Goal: Navigation & Orientation: Find specific page/section

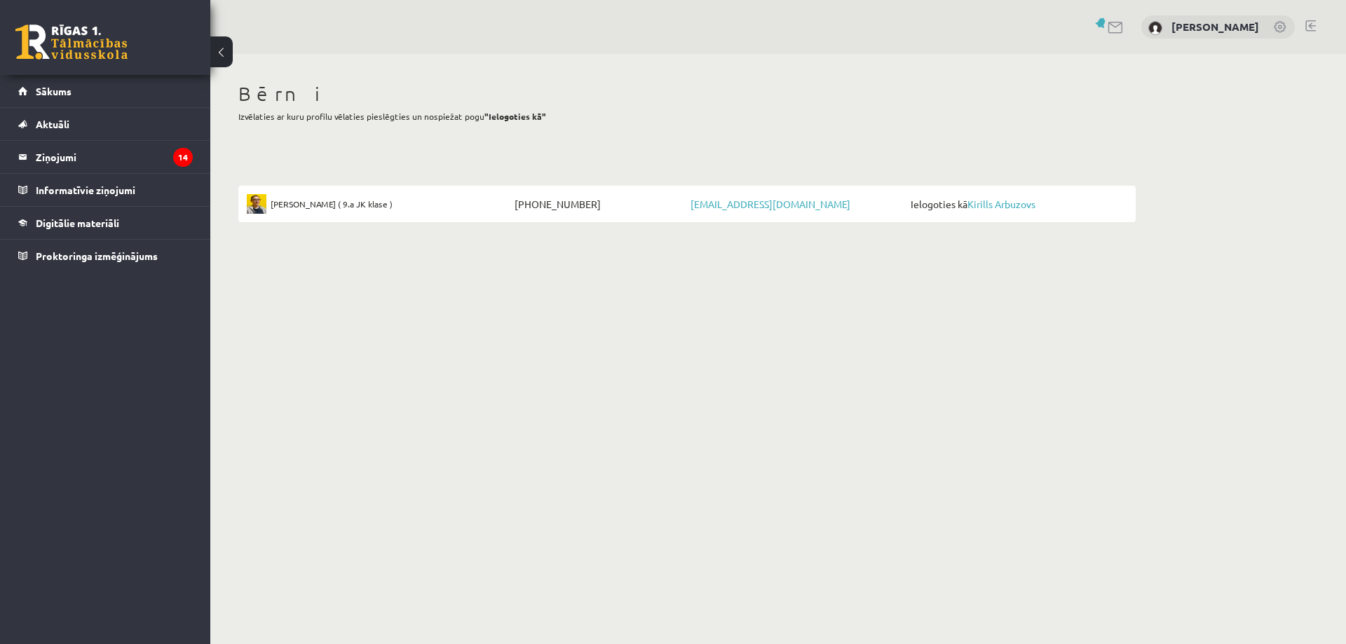
click at [986, 210] on span "Ielogoties kā [PERSON_NAME]" at bounding box center [1017, 204] width 220 height 20
click at [64, 153] on legend "Ziņojumi 14" at bounding box center [114, 157] width 157 height 32
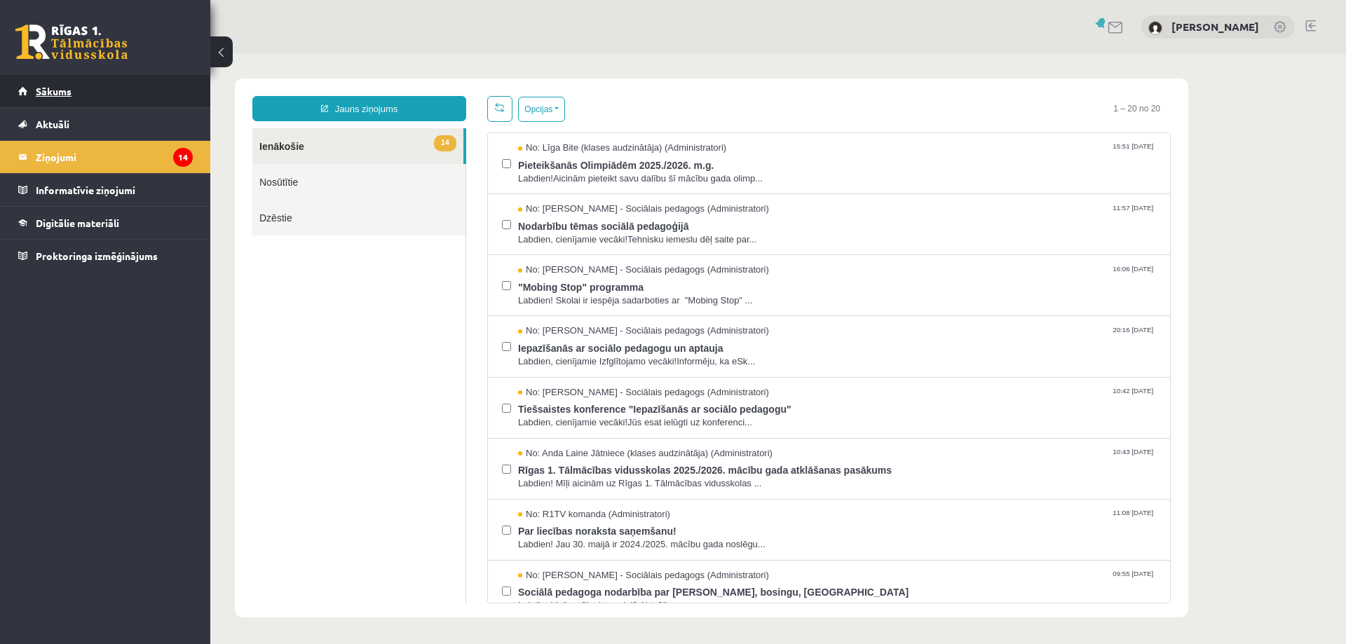
click at [56, 89] on span "Sākums" at bounding box center [54, 91] width 36 height 13
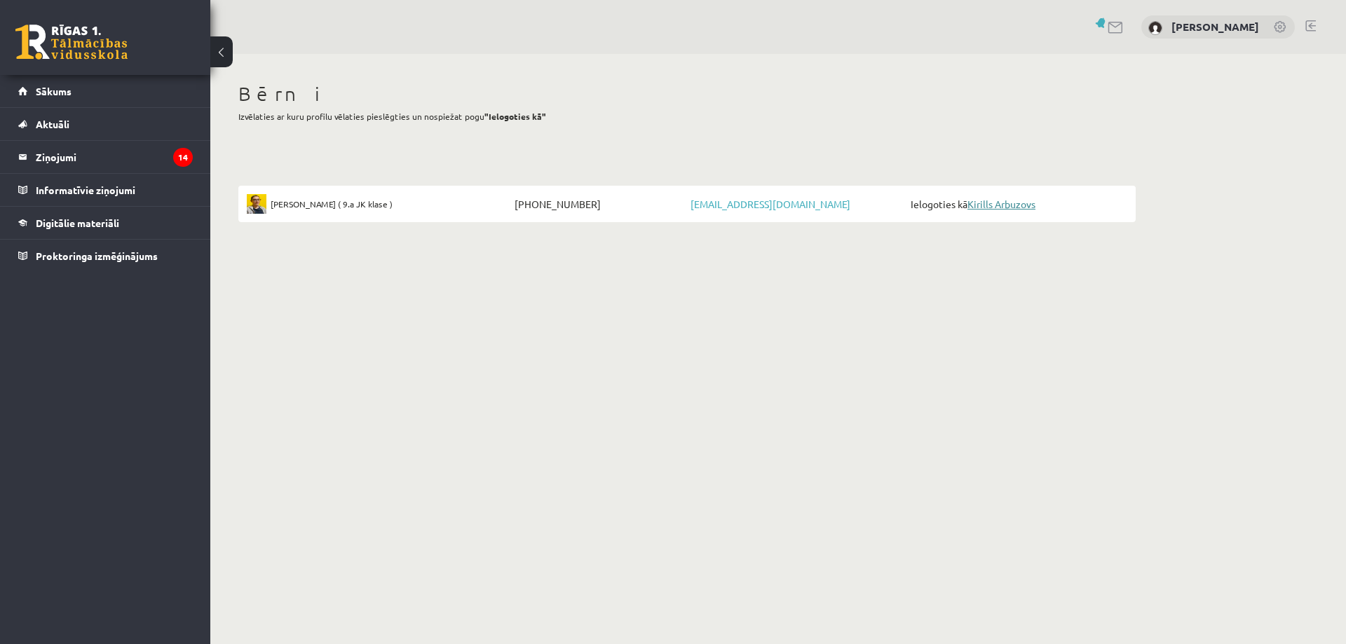
click at [1010, 202] on link "Kirills Arbuzovs" at bounding box center [1002, 204] width 68 height 13
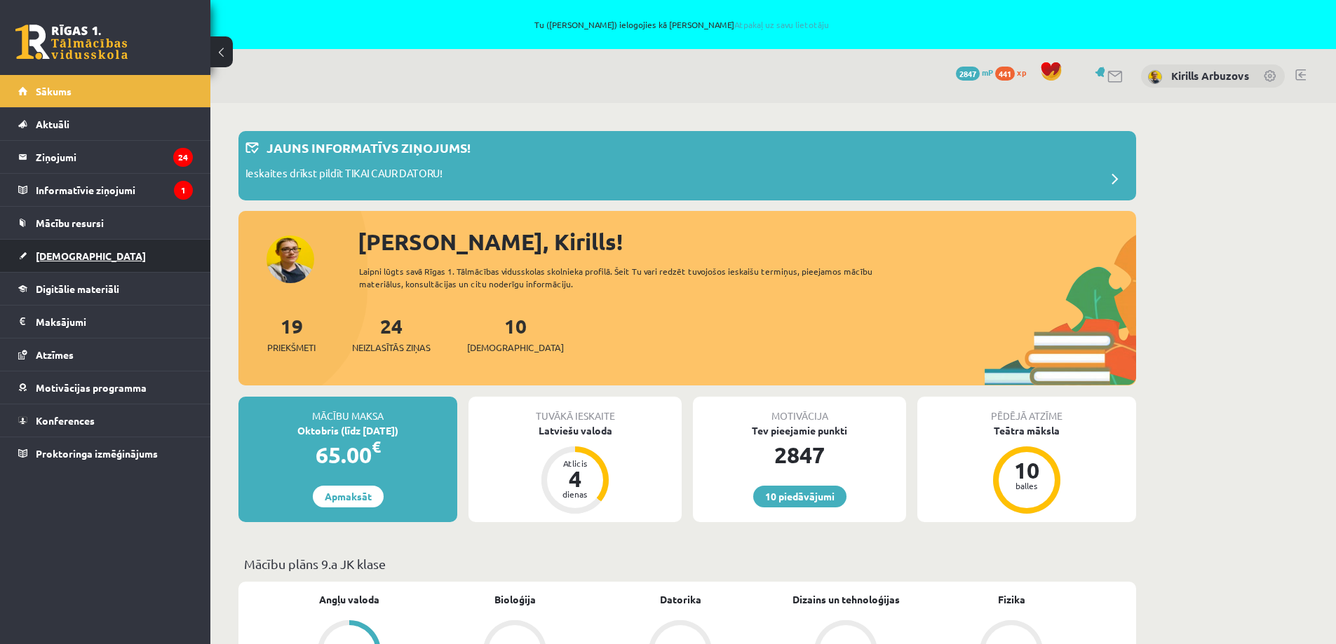
click at [41, 252] on span "[DEMOGRAPHIC_DATA]" at bounding box center [91, 256] width 110 height 13
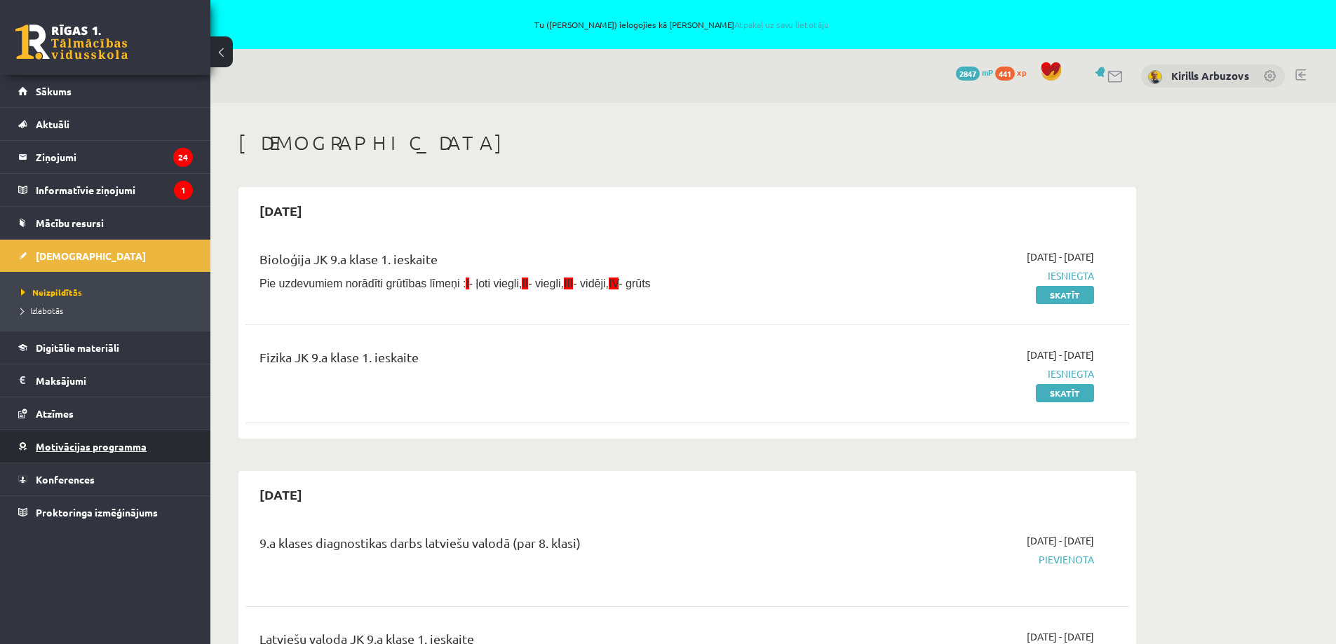
click at [70, 452] on span "Motivācijas programma" at bounding box center [91, 446] width 111 height 13
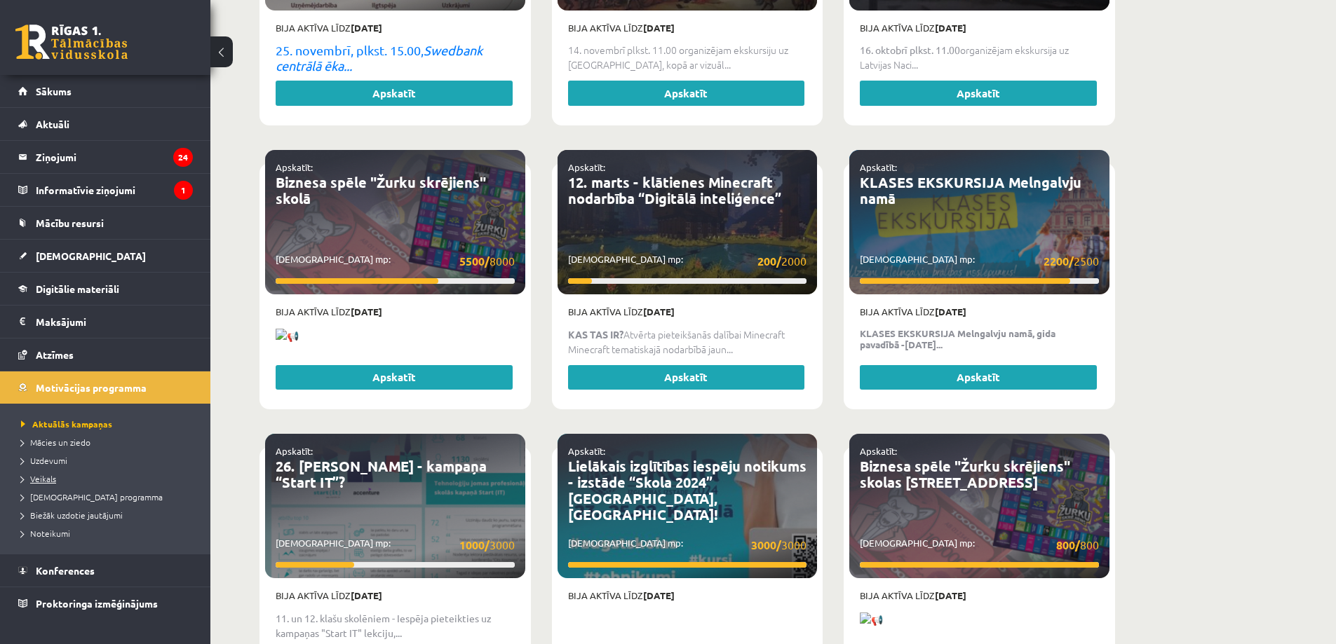
scroll to position [1963, 0]
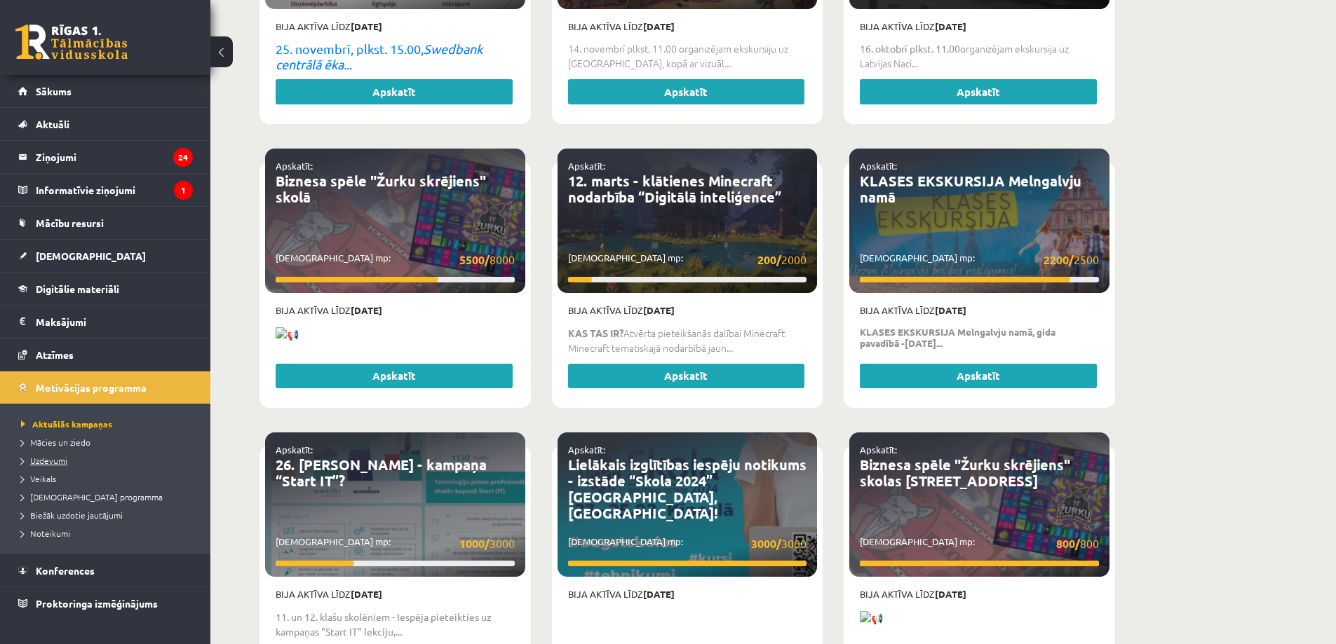
click at [39, 463] on span "Uzdevumi" at bounding box center [44, 460] width 46 height 11
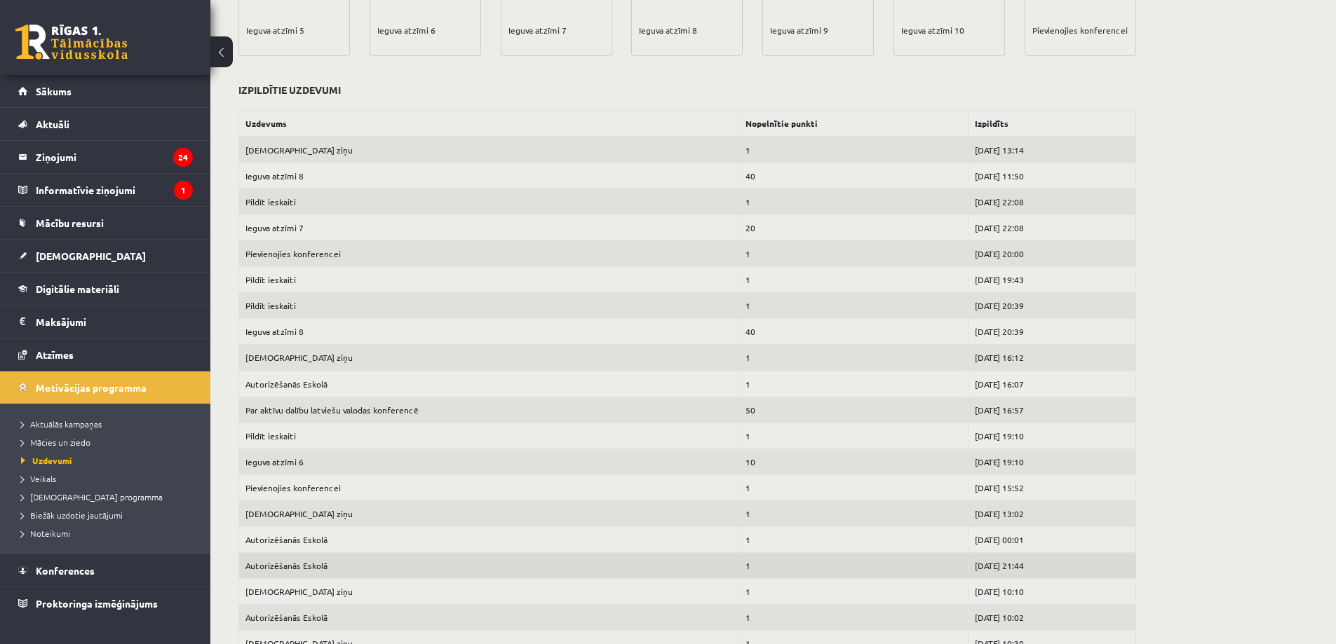
scroll to position [561, 0]
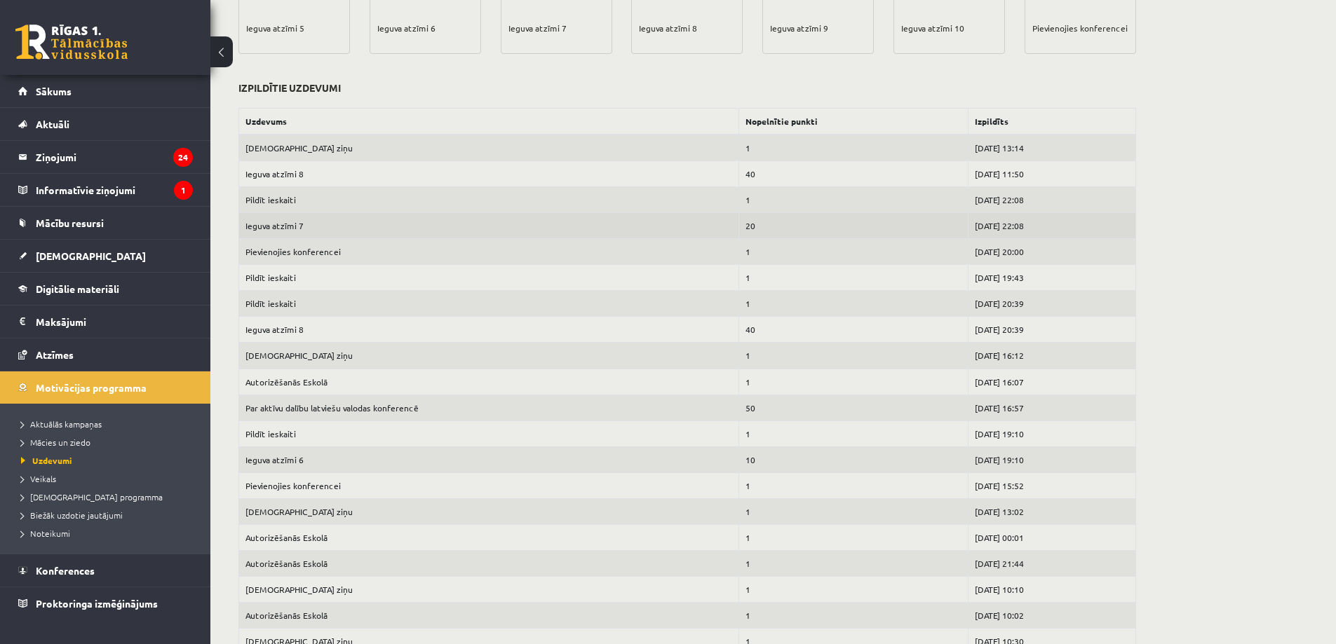
click at [980, 222] on td "[DATE] 22:08" at bounding box center [1052, 226] width 168 height 26
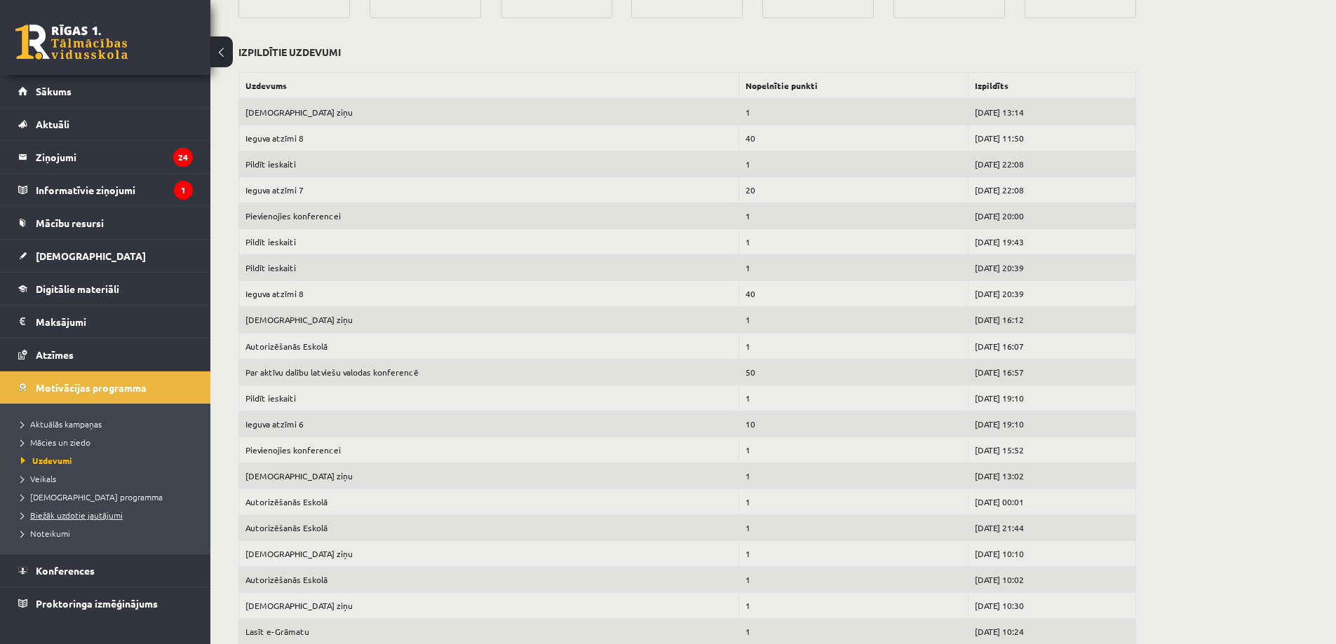
scroll to position [631, 0]
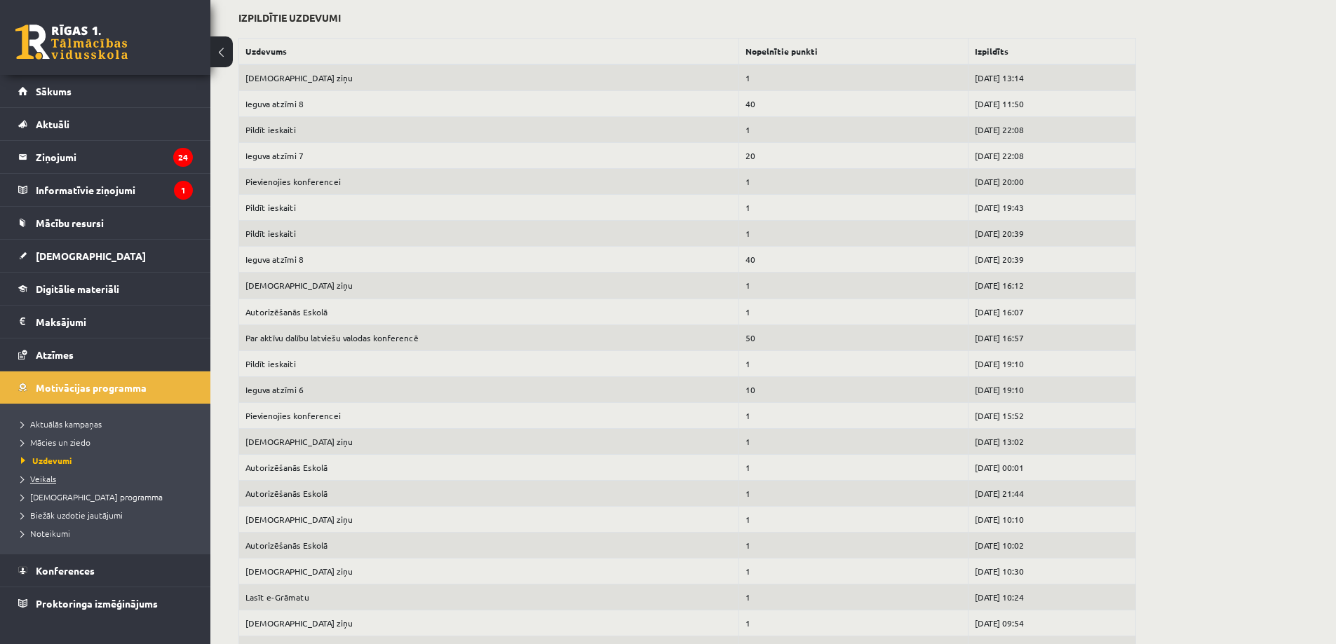
click at [49, 476] on span "Veikals" at bounding box center [38, 478] width 35 height 11
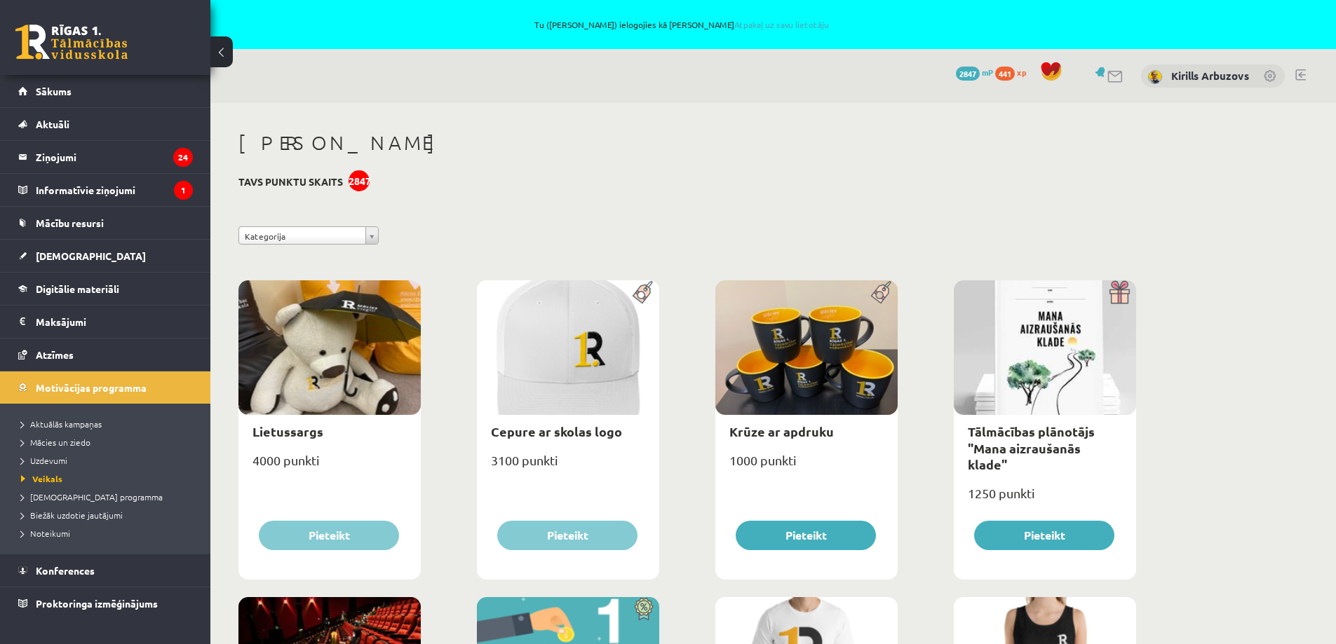
click at [1007, 72] on span "441" at bounding box center [1005, 74] width 20 height 14
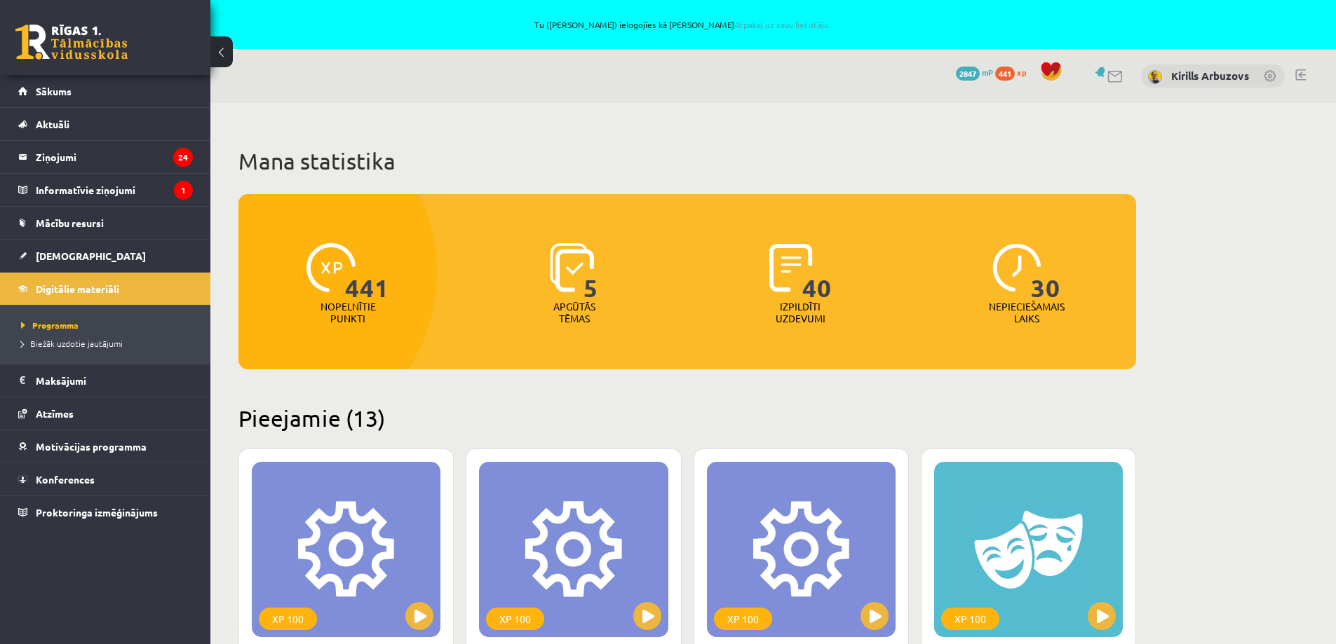
click at [1305, 74] on link at bounding box center [1300, 74] width 11 height 11
